Goal: Navigation & Orientation: Find specific page/section

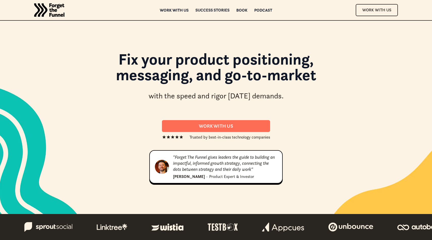
click at [212, 10] on div "Success Stories" at bounding box center [212, 10] width 34 height 4
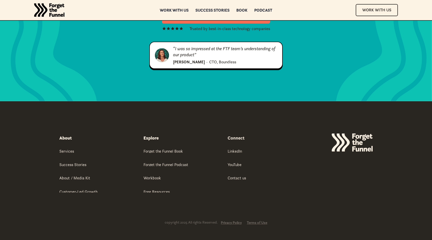
scroll to position [681, 0]
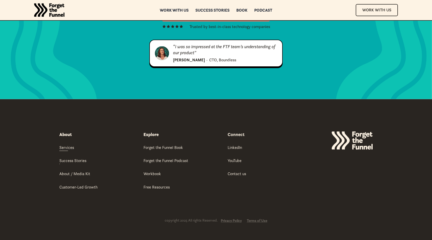
click at [66, 147] on div "Services" at bounding box center [66, 148] width 15 height 6
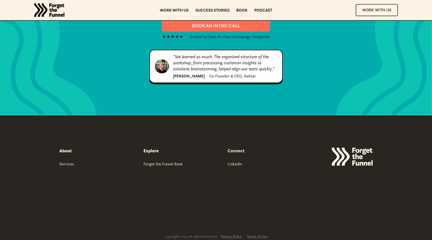
scroll to position [2599, 0]
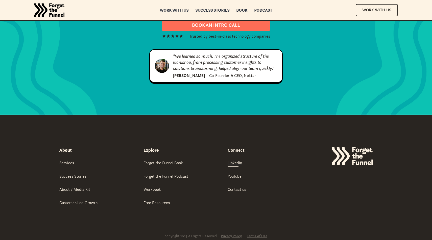
click at [235, 160] on div "LinkedIn" at bounding box center [234, 163] width 14 height 6
